Goal: Task Accomplishment & Management: Manage account settings

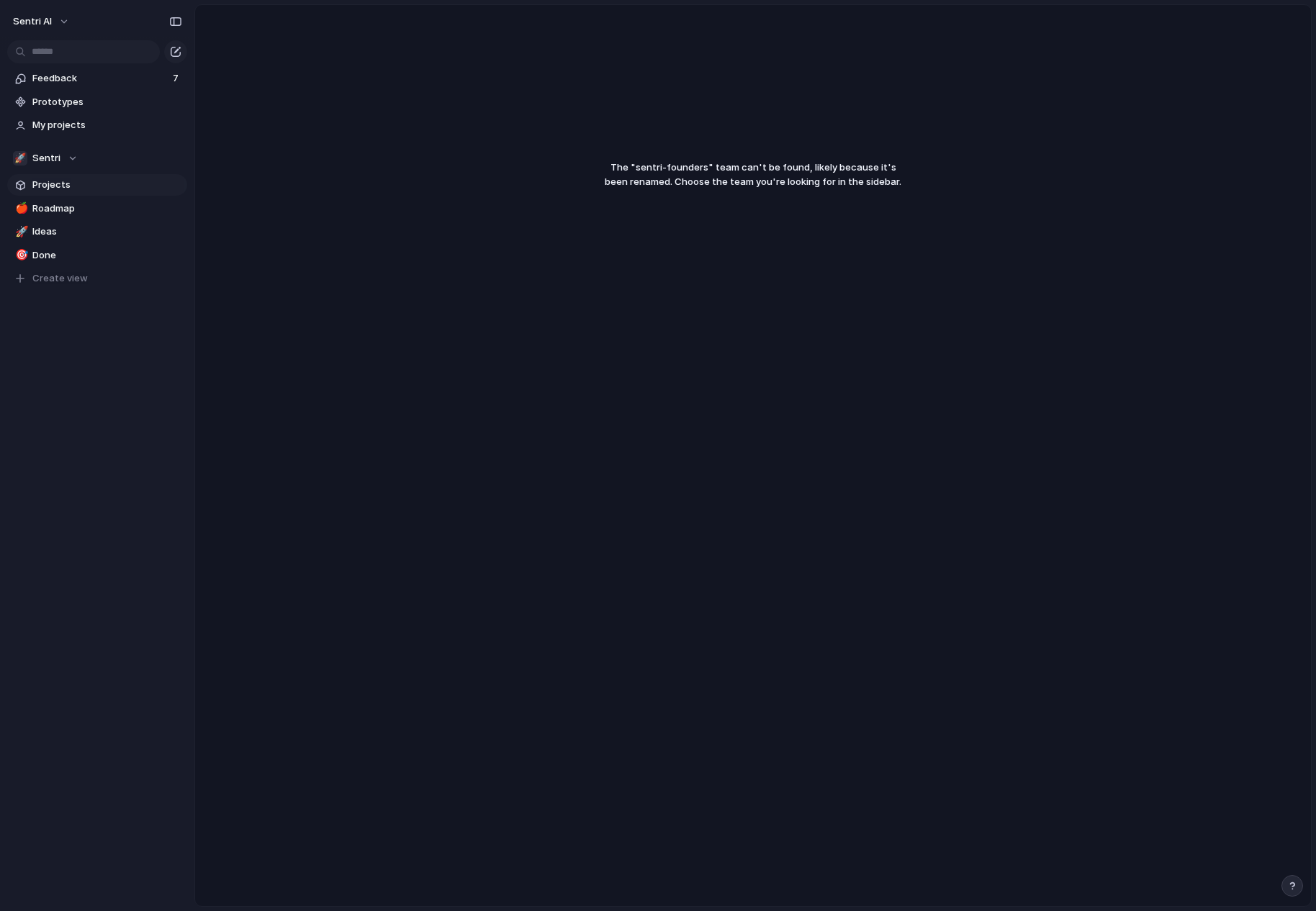
click at [75, 179] on span "Projects" at bounding box center [107, 185] width 150 height 14
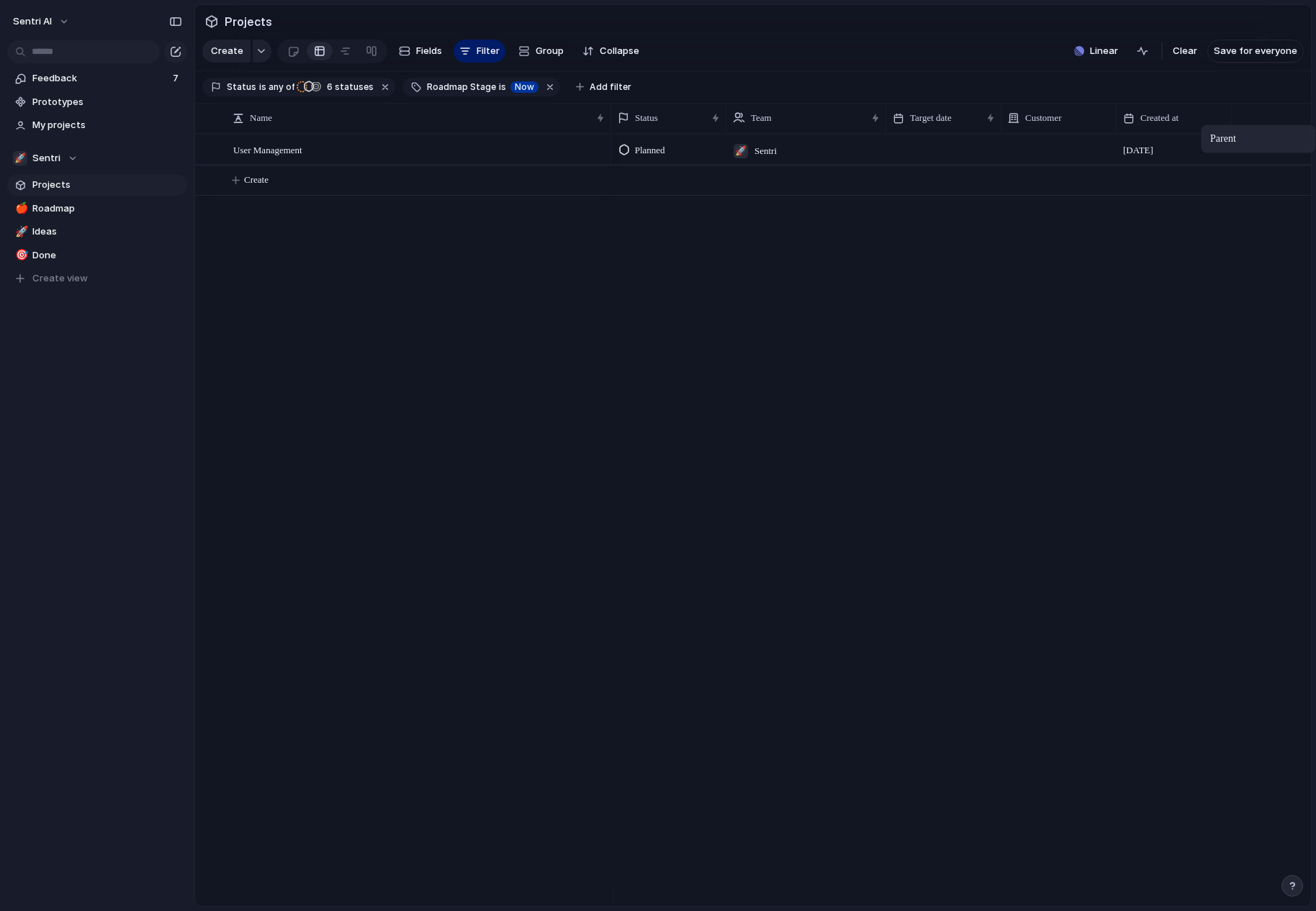
scroll to position [0, 25]
drag, startPoint x: 1266, startPoint y: 129, endPoint x: 1278, endPoint y: 127, distance: 12.2
click at [1308, 125] on div "Parent" at bounding box center [1264, 118] width 102 height 14
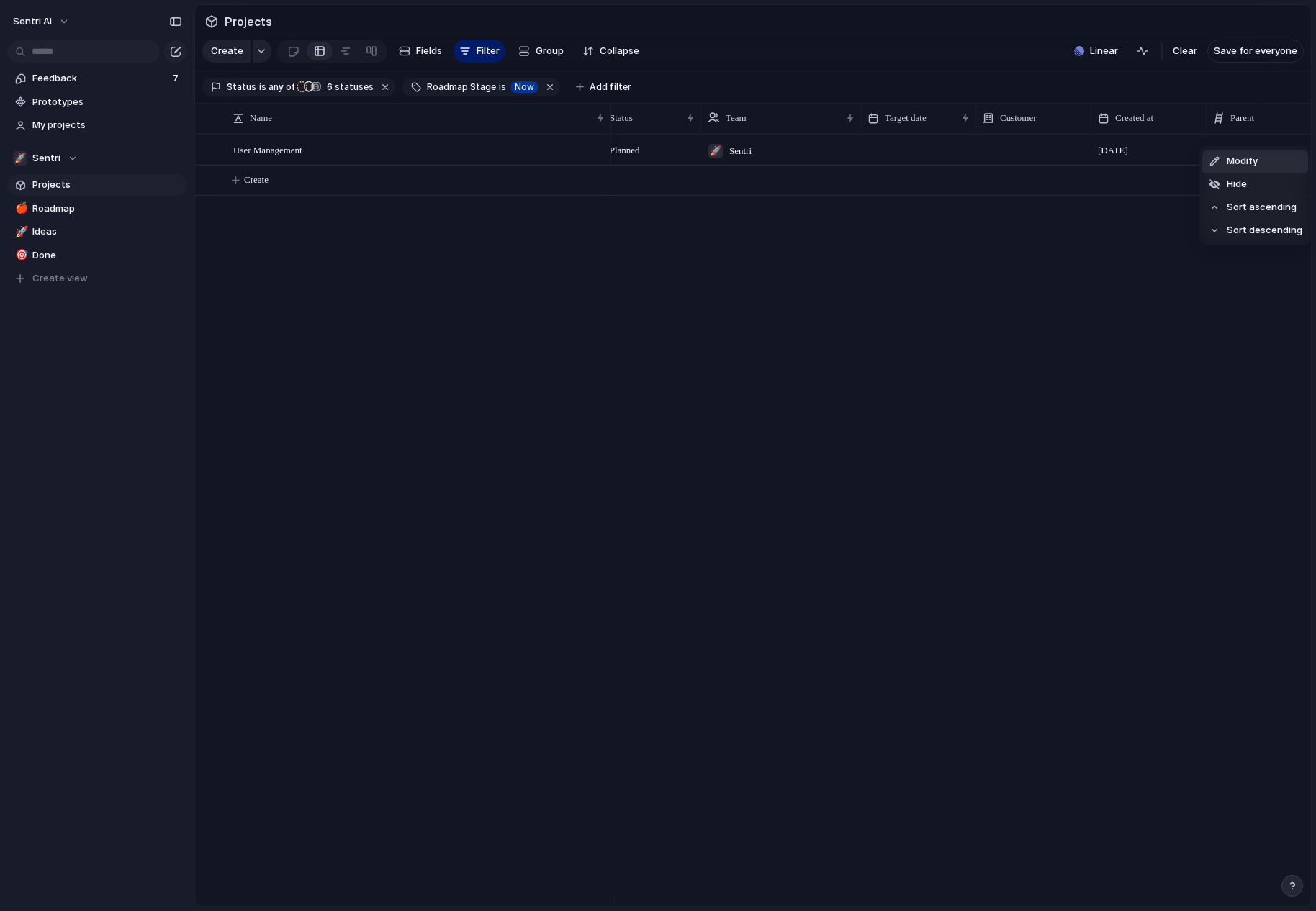
click at [1006, 99] on div "Modify Hide Sort ascending Sort descending" at bounding box center [658, 455] width 1316 height 911
click at [437, 59] on span "Fields" at bounding box center [429, 51] width 26 height 14
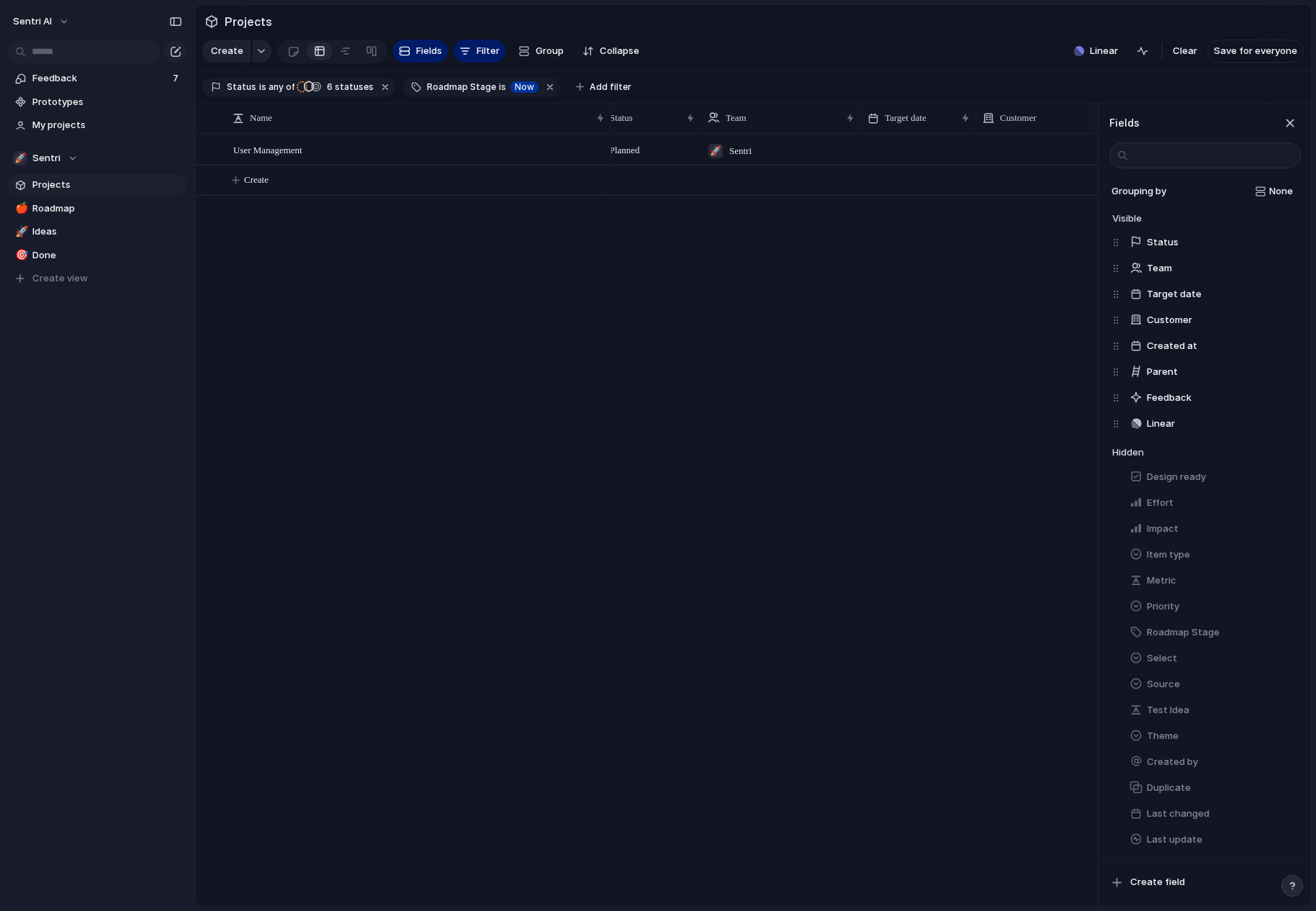
drag, startPoint x: 444, startPoint y: 462, endPoint x: 444, endPoint y: 470, distance: 8.0
click at [448, 464] on div "User Management Planned 🚀 Sentri [DATE] Create" at bounding box center [647, 519] width 903 height 772
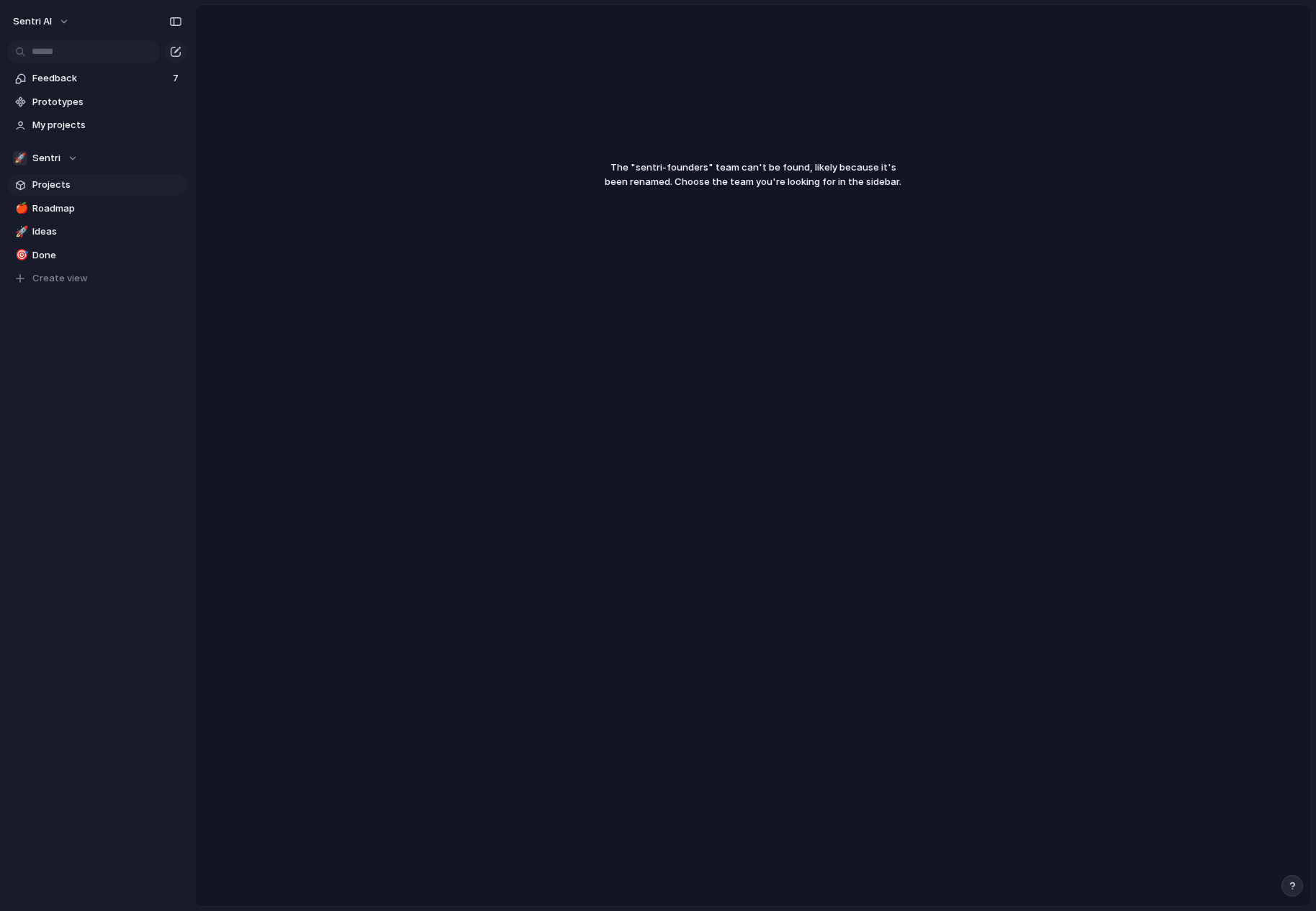
click at [112, 186] on span "Projects" at bounding box center [107, 185] width 150 height 14
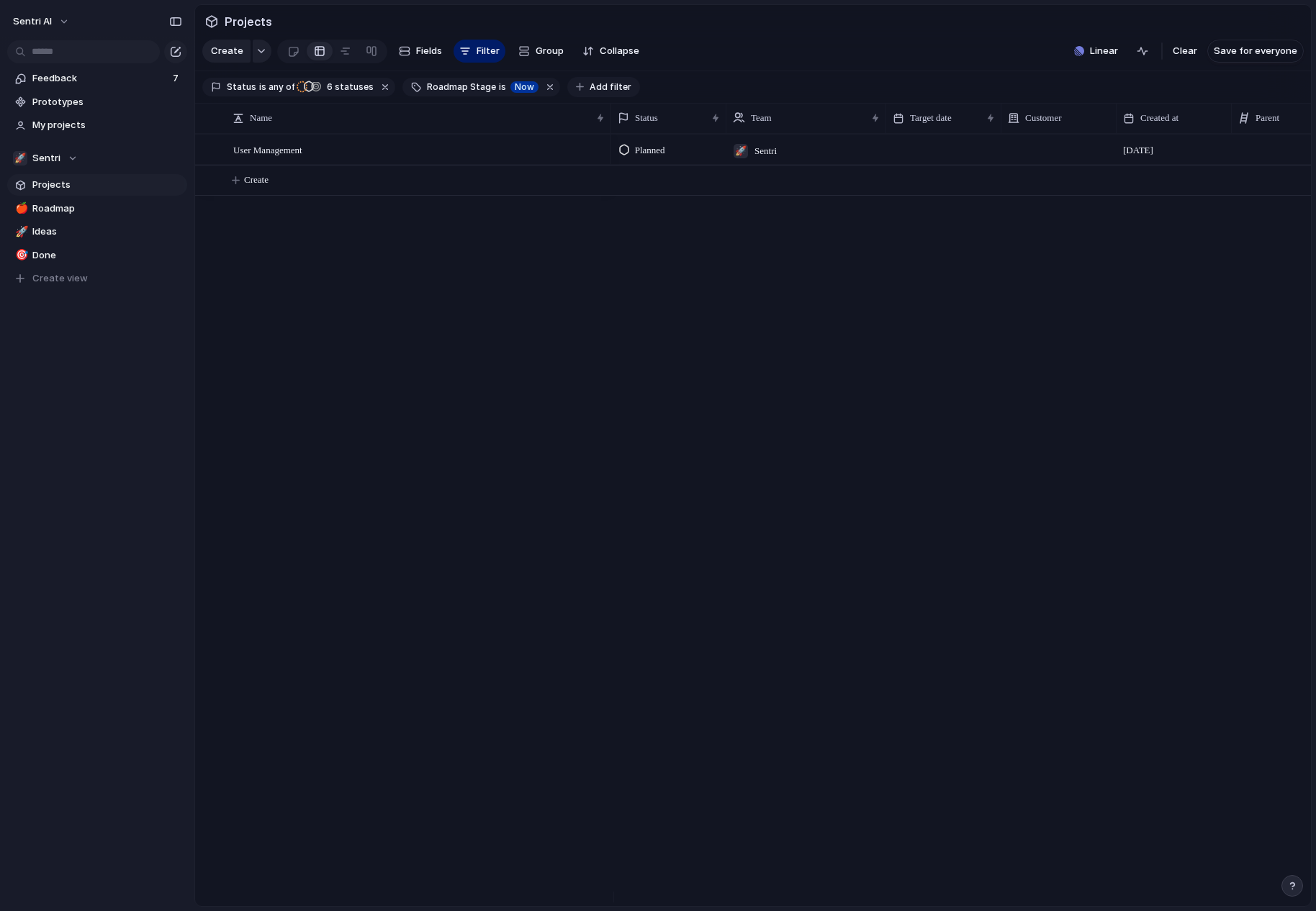
click at [620, 94] on button "Add filter" at bounding box center [603, 87] width 73 height 20
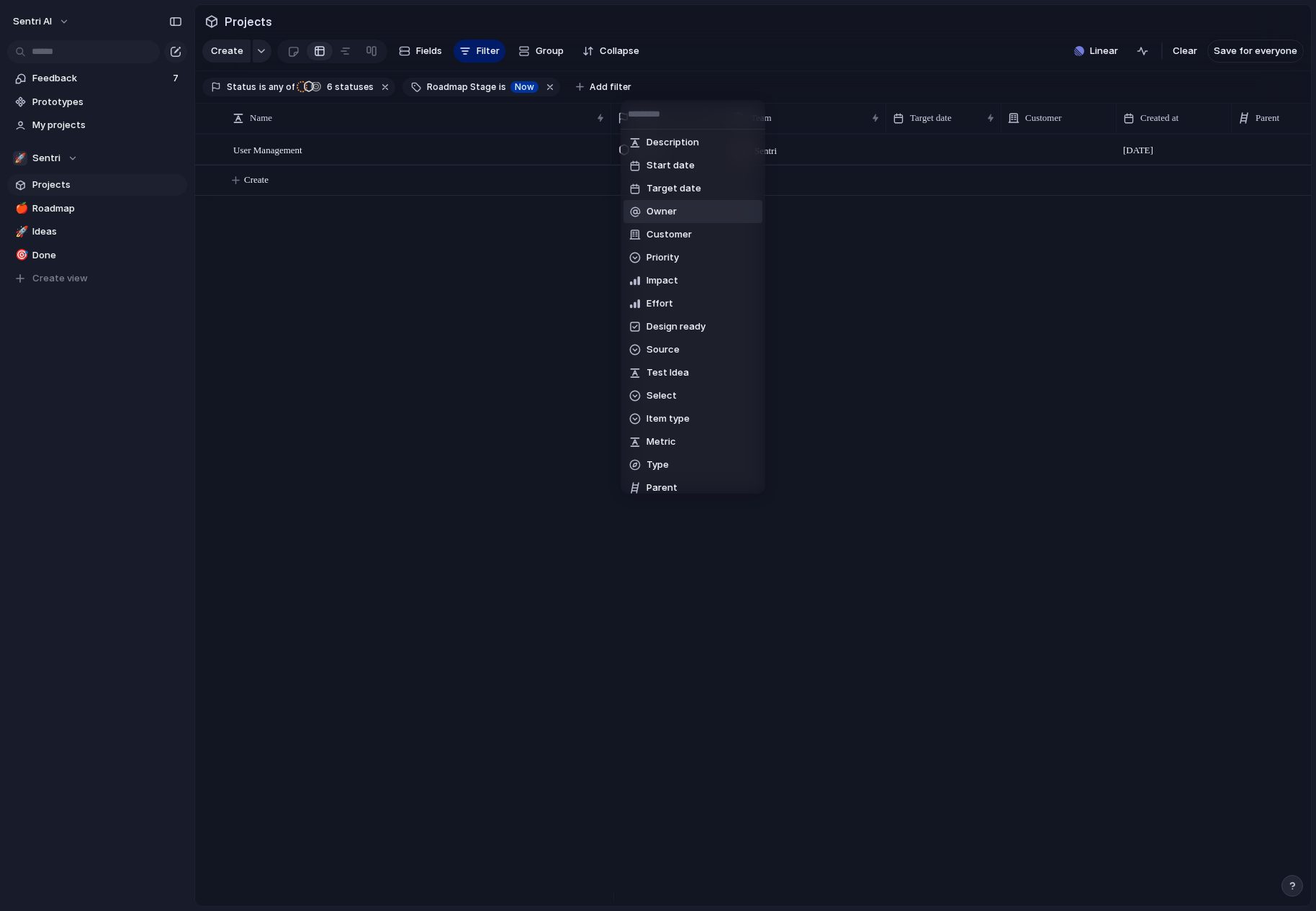
scroll to position [104, 0]
drag, startPoint x: 877, startPoint y: 286, endPoint x: 927, endPoint y: 258, distance: 57.3
click at [878, 286] on div "Theme Description Start date Target date Owner Customer Priority Impact Effort …" at bounding box center [658, 455] width 1316 height 911
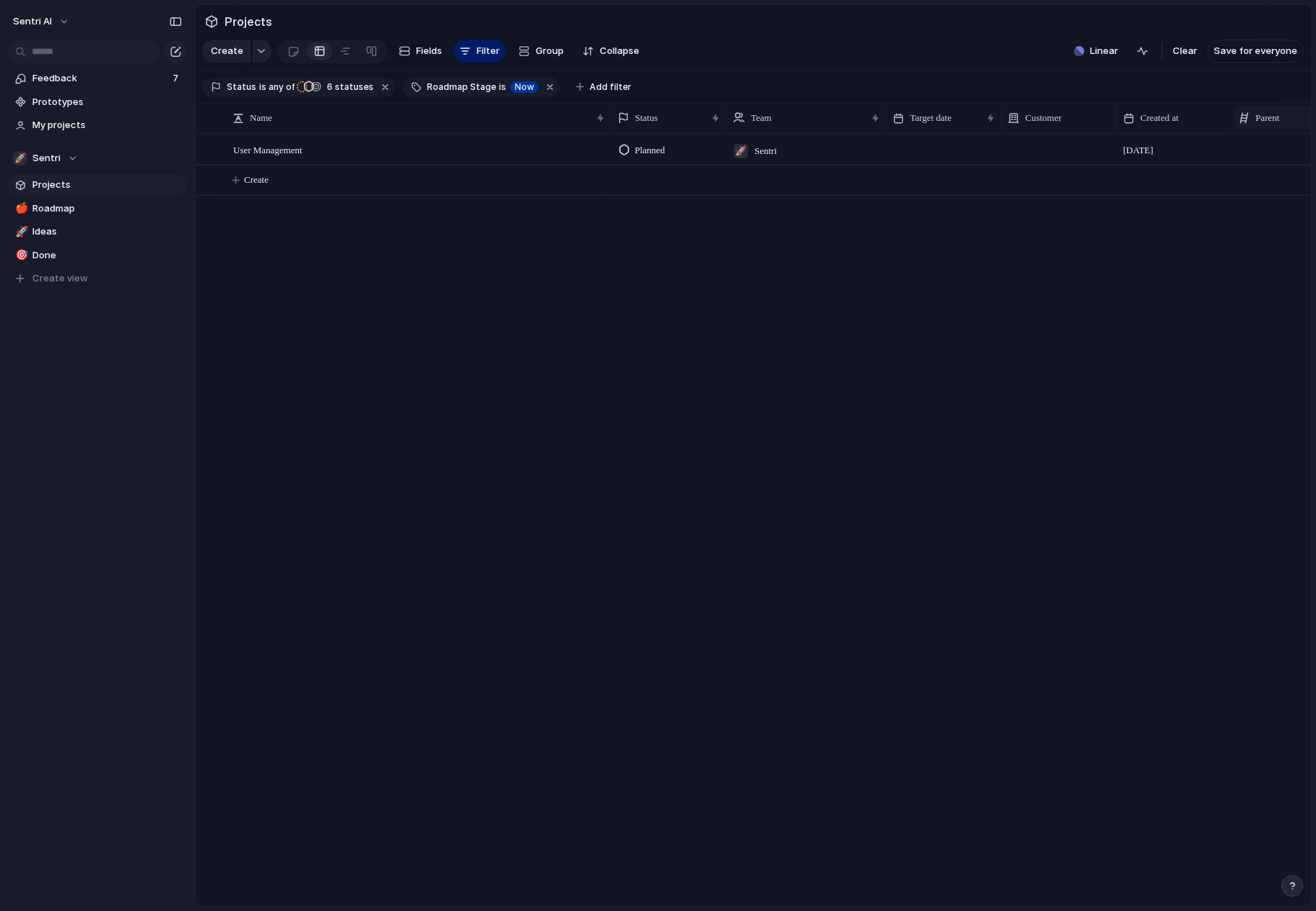
click at [1263, 123] on span "Parent" at bounding box center [1267, 118] width 23 height 14
drag, startPoint x: 1182, startPoint y: 102, endPoint x: 843, endPoint y: 78, distance: 339.8
click at [1179, 102] on div "Modify Hide Sort ascending Sort descending" at bounding box center [658, 455] width 1316 height 911
click at [444, 56] on button "Fields" at bounding box center [420, 51] width 55 height 23
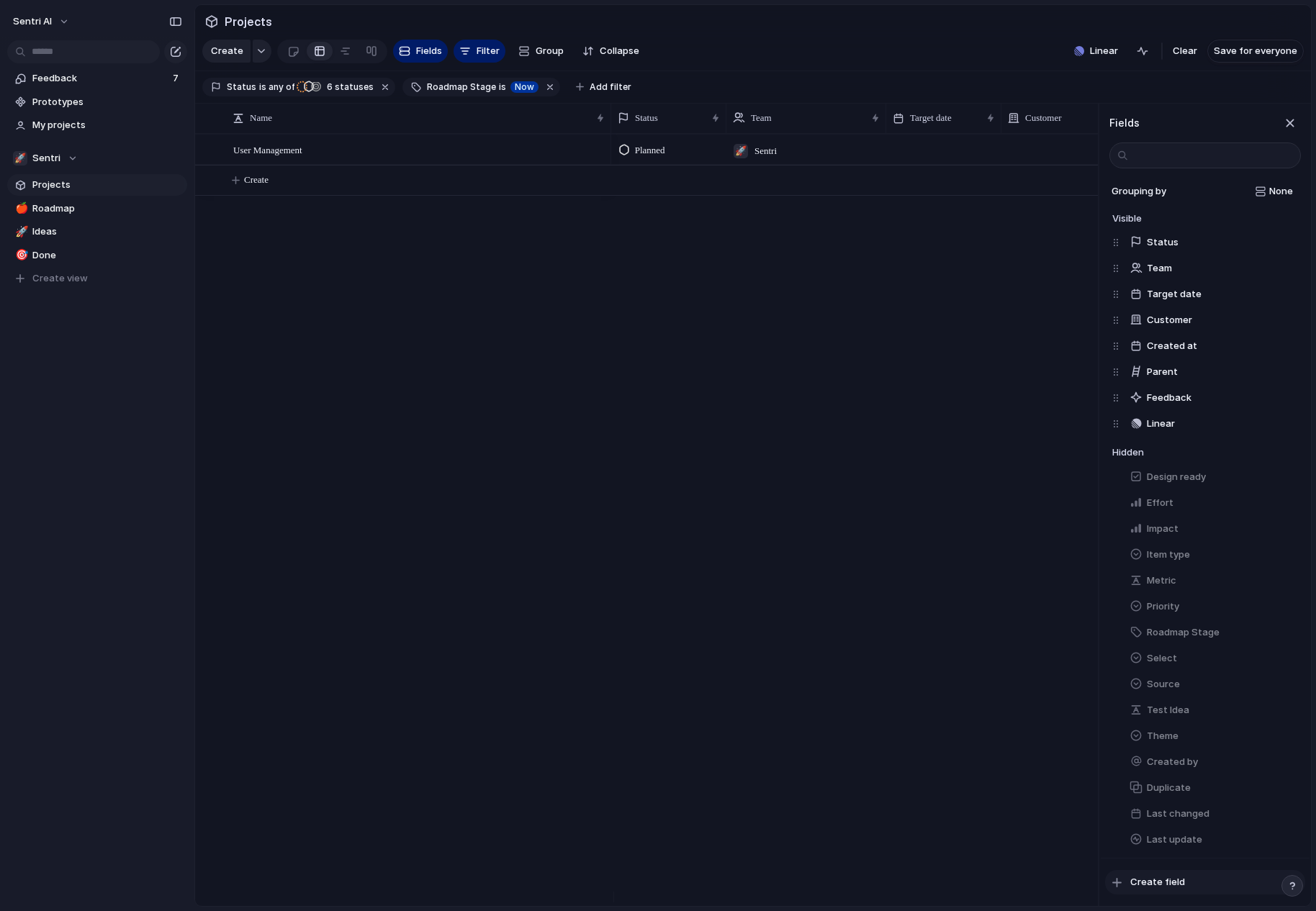
click at [1179, 874] on button "Create field" at bounding box center [1205, 881] width 200 height 24
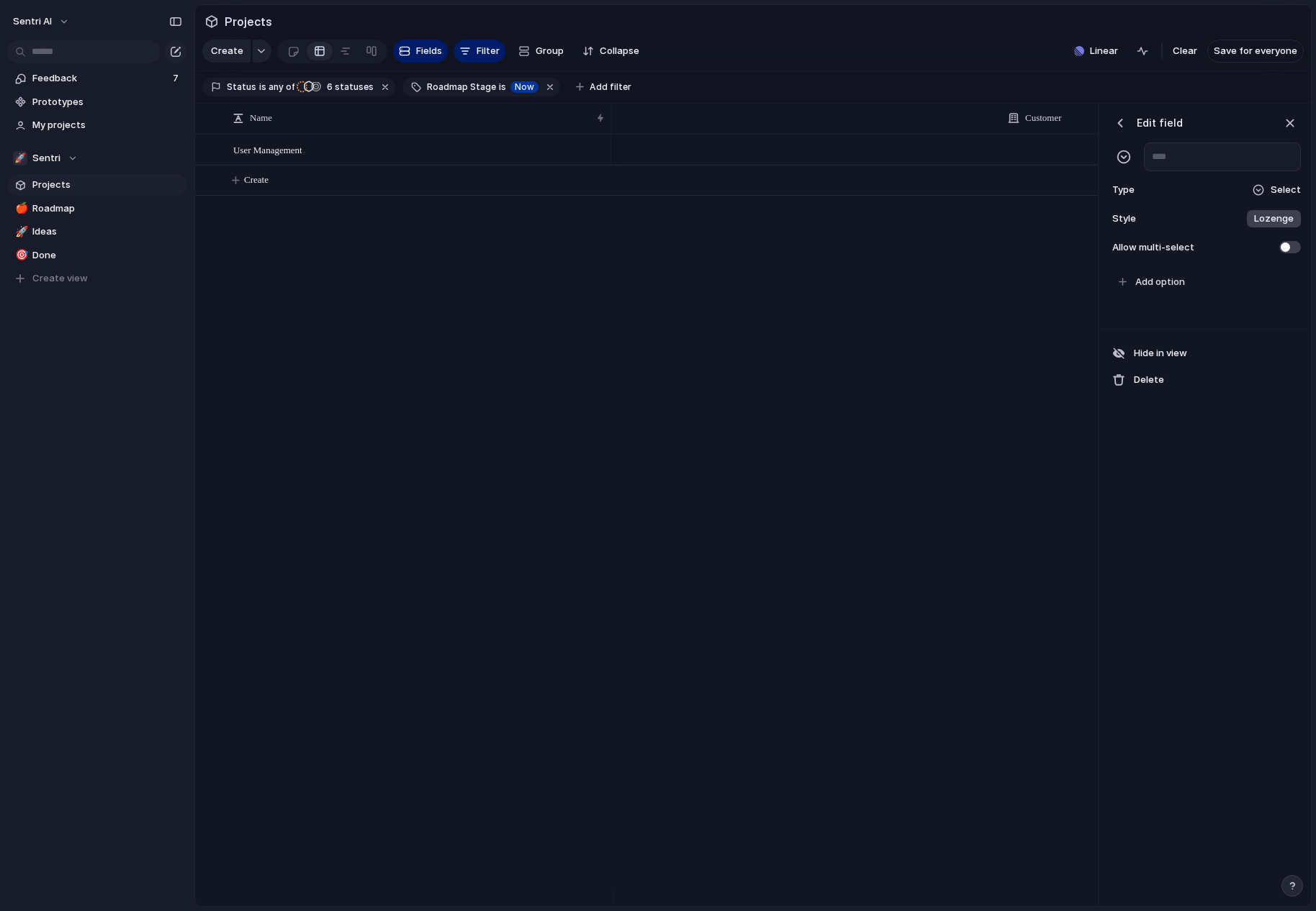
scroll to position [0, 630]
click at [1288, 131] on div "button" at bounding box center [1289, 123] width 16 height 16
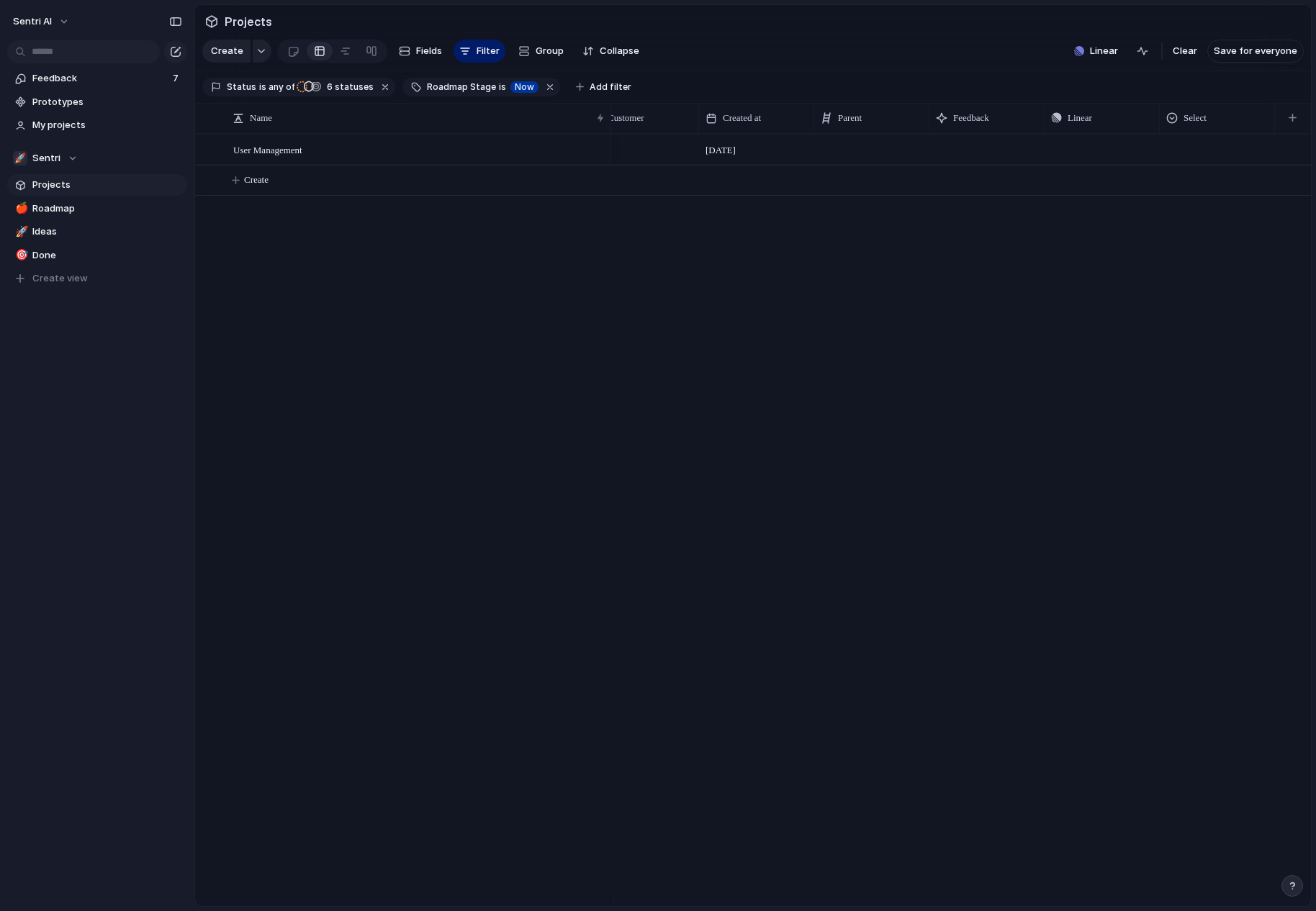
scroll to position [0, 302]
click at [904, 265] on div "🚀 Sentri 19 June Push" at bounding box center [961, 519] width 700 height 772
